Goal: Task Accomplishment & Management: Use online tool/utility

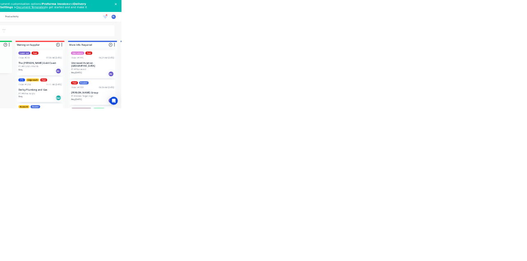
scroll to position [407, 0]
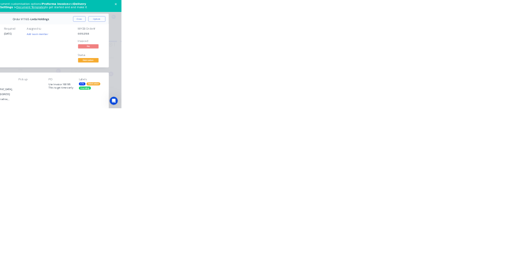
click at [49, 71] on icon at bounding box center [47, 73] width 6 height 5
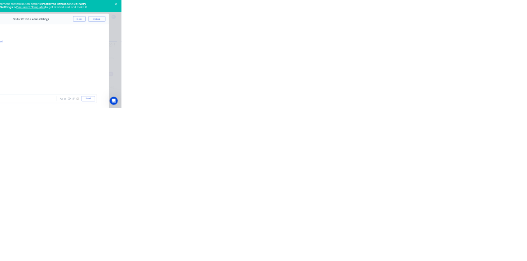
click at [49, 112] on icon at bounding box center [45, 113] width 7 height 7
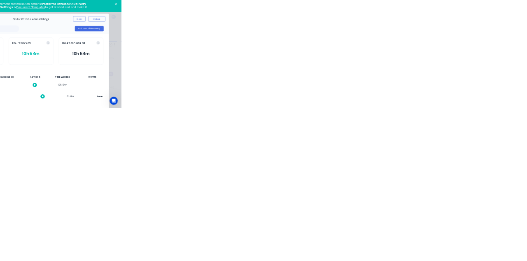
click at [321, 204] on icon "button" at bounding box center [319, 205] width 4 height 5
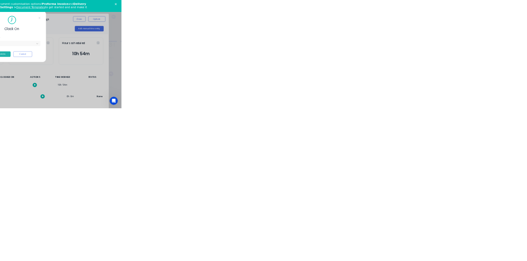
click at [203, 105] on input "text" at bounding box center [203, 105] width 2 height 9
click at [260, 128] on button "Clock On" at bounding box center [237, 130] width 45 height 13
